Goal: Task Accomplishment & Management: Use online tool/utility

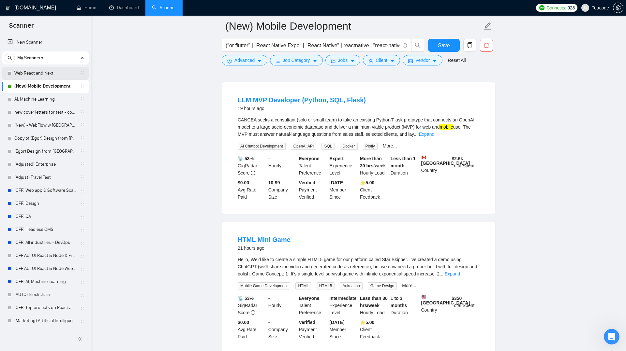
click at [49, 75] on link "Web React and Next" at bounding box center [45, 73] width 62 height 13
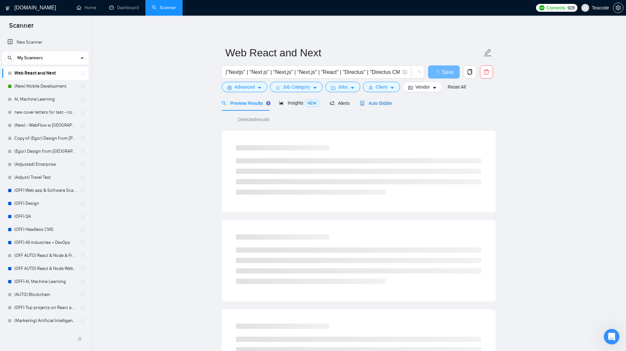
click at [370, 101] on span "Auto Bidder" at bounding box center [376, 103] width 32 height 5
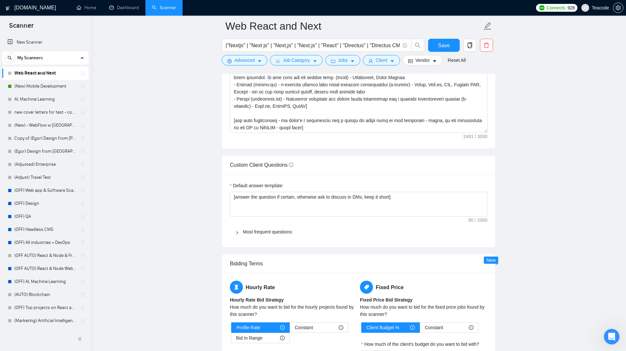
scroll to position [829, 0]
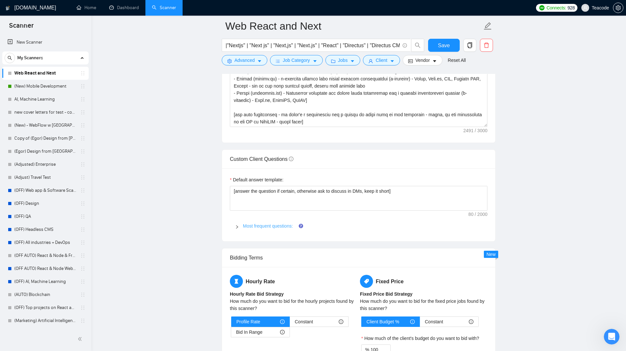
click at [282, 228] on link "Most frequent questions:" at bounding box center [268, 226] width 50 height 5
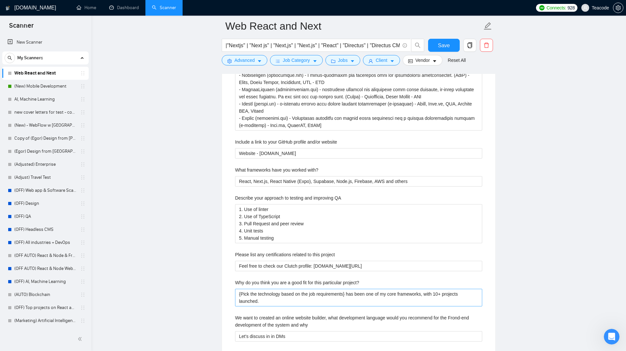
scroll to position [1073, 0]
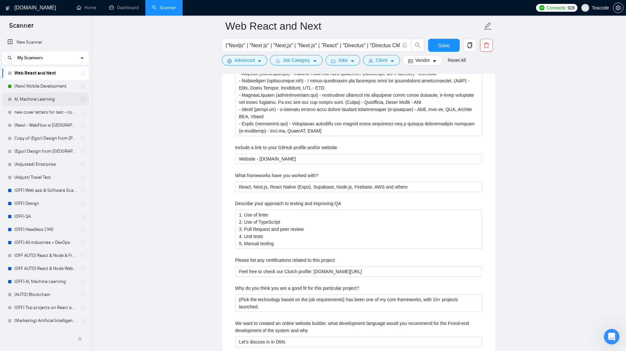
click at [36, 96] on link "AI, Machine Learning" at bounding box center [45, 99] width 62 height 13
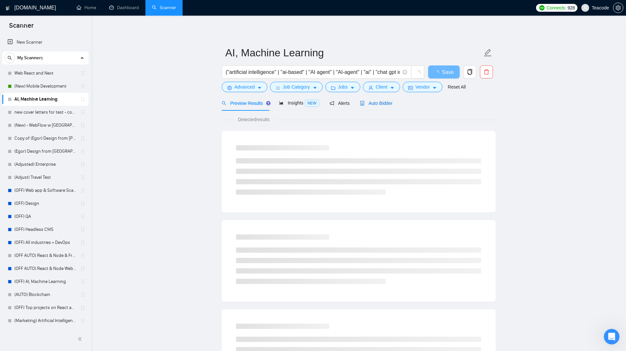
click at [374, 103] on span "Auto Bidder" at bounding box center [376, 103] width 32 height 5
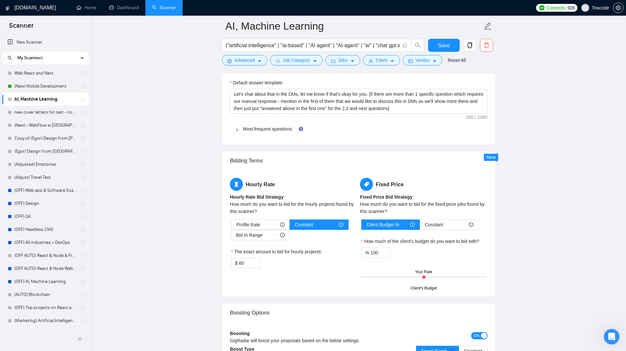
scroll to position [915, 0]
click at [250, 129] on link "Most frequent questions:" at bounding box center [268, 128] width 50 height 5
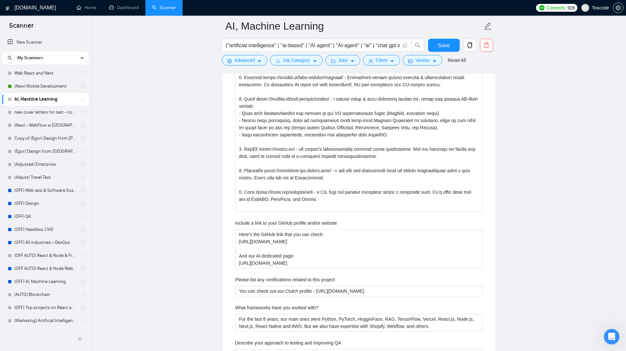
scroll to position [1008, 0]
click at [43, 165] on link "(Adjusted) Enterprise" at bounding box center [45, 164] width 62 height 13
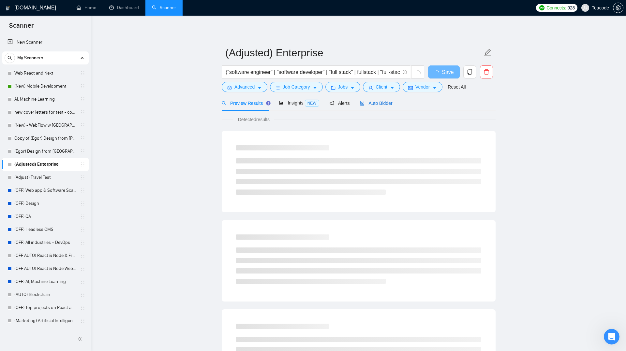
click at [373, 105] on span "Auto Bidder" at bounding box center [376, 103] width 32 height 5
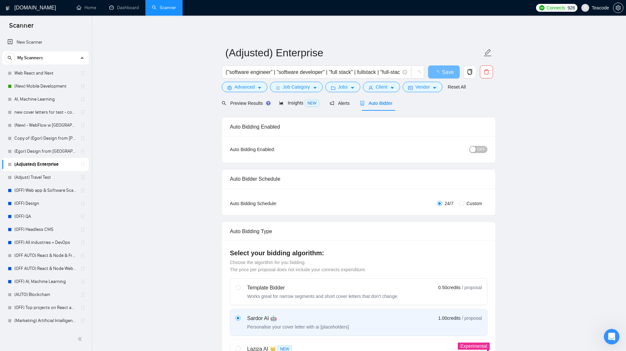
checkbox input "true"
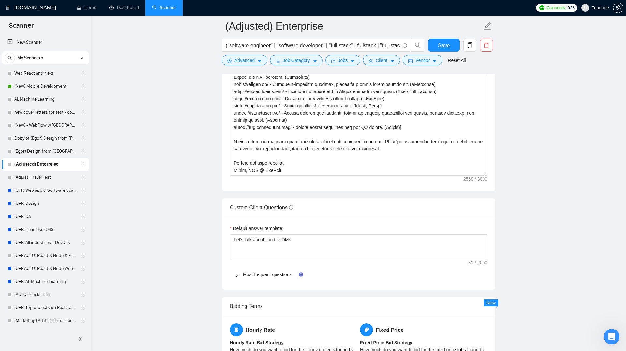
scroll to position [793, 0]
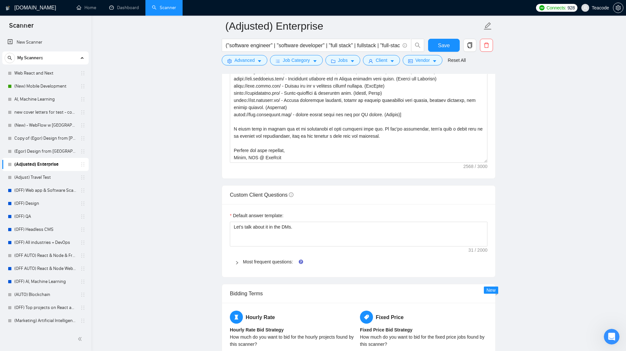
click at [264, 258] on span "Most frequent questions:" at bounding box center [362, 261] width 239 height 7
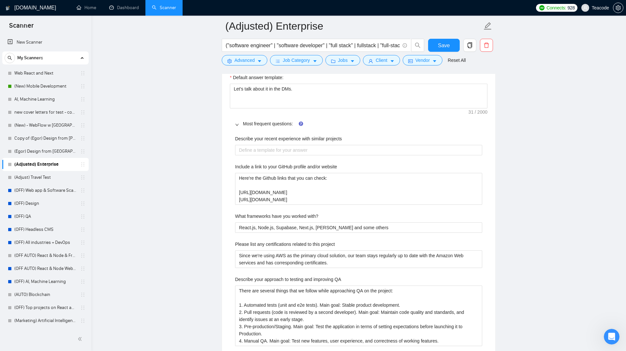
scroll to position [943, 0]
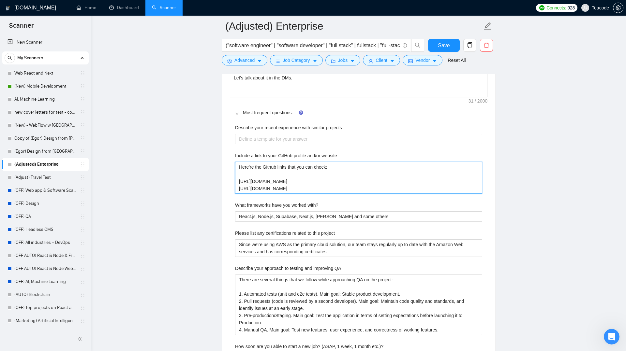
click at [278, 182] on website "Here're the Github links that you can check: [URL][DOMAIN_NAME] [URL][DOMAIN_NA…" at bounding box center [358, 178] width 247 height 32
